Goal: Task Accomplishment & Management: Use online tool/utility

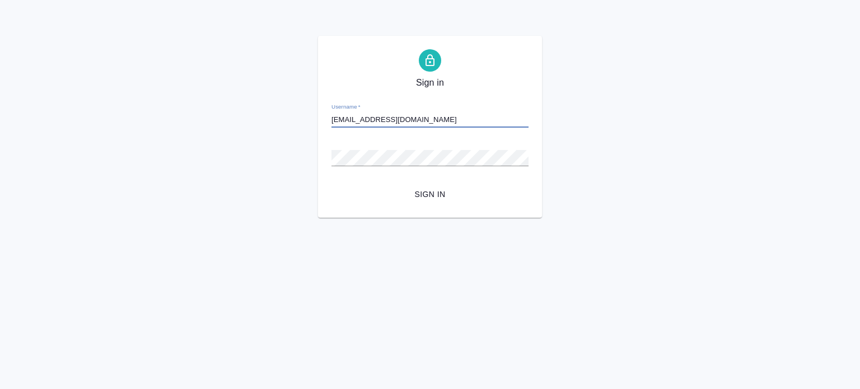
type input "[EMAIL_ADDRESS][DOMAIN_NAME]"
click at [291, 146] on div "Sign in Username   * [EMAIL_ADDRESS][DOMAIN_NAME] Password   * urlPath   * /Wor…" at bounding box center [430, 127] width 860 height 182
click at [365, 198] on span "Sign in" at bounding box center [429, 194] width 179 height 14
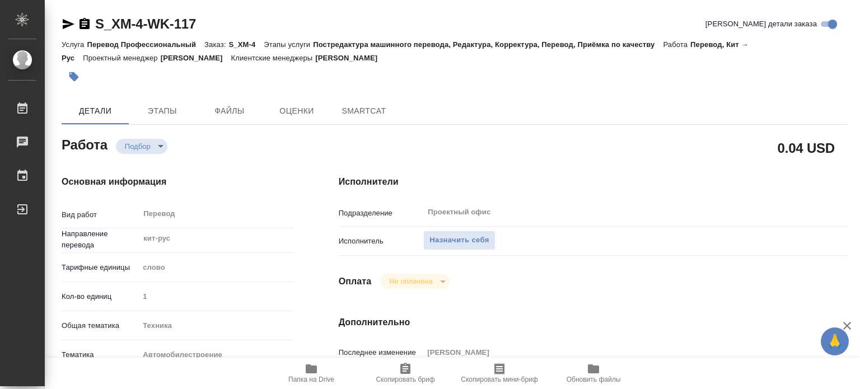
type textarea "x"
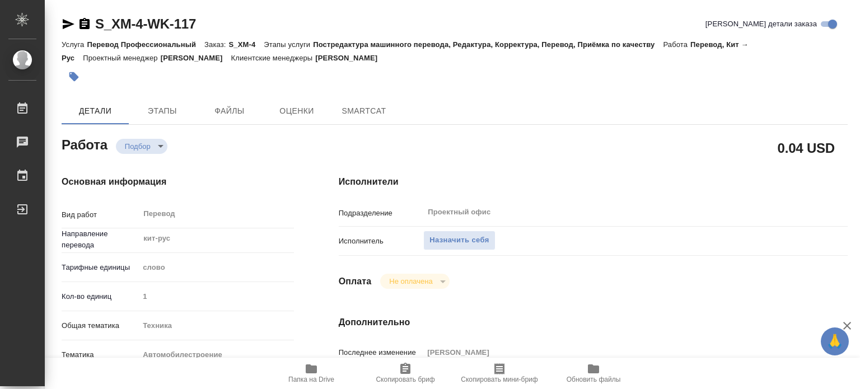
type textarea "x"
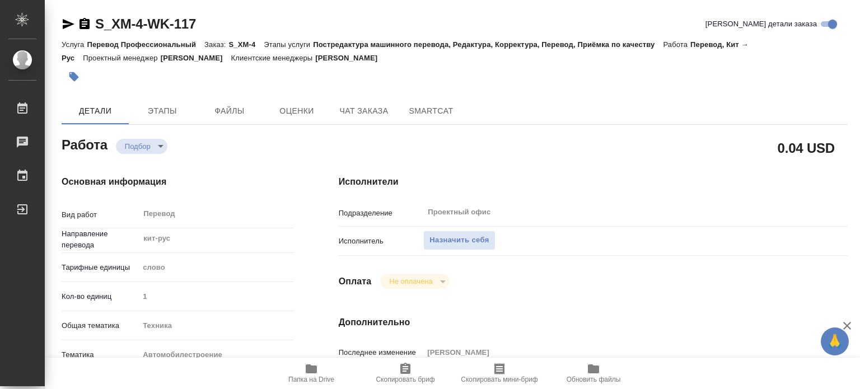
type textarea "x"
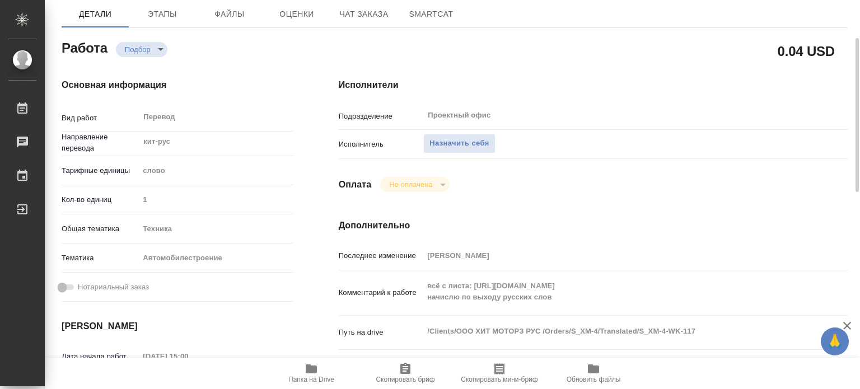
type textarea "x"
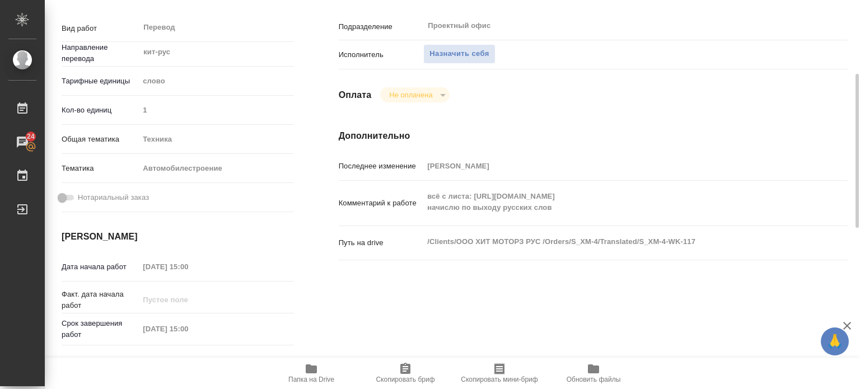
scroll to position [149, 0]
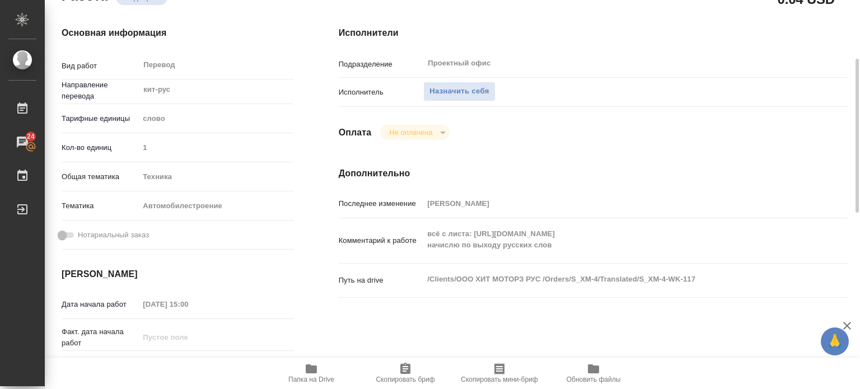
click at [307, 373] on icon "button" at bounding box center [311, 368] width 11 height 9
